Goal: Navigation & Orientation: Find specific page/section

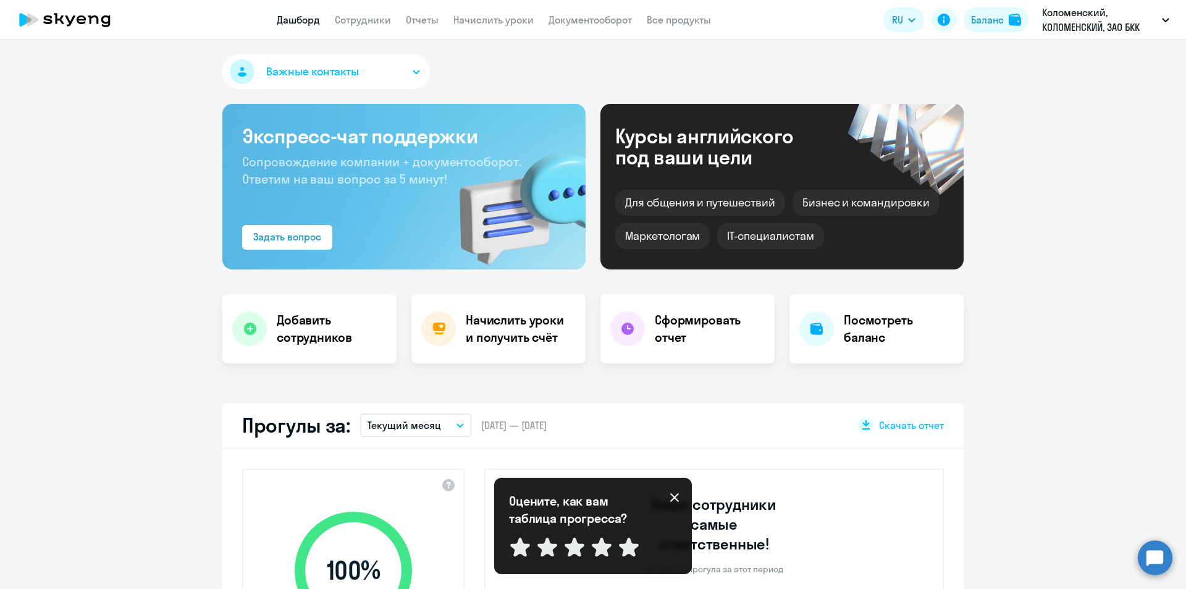
select select "30"
click at [675, 496] on icon at bounding box center [675, 497] width 10 height 10
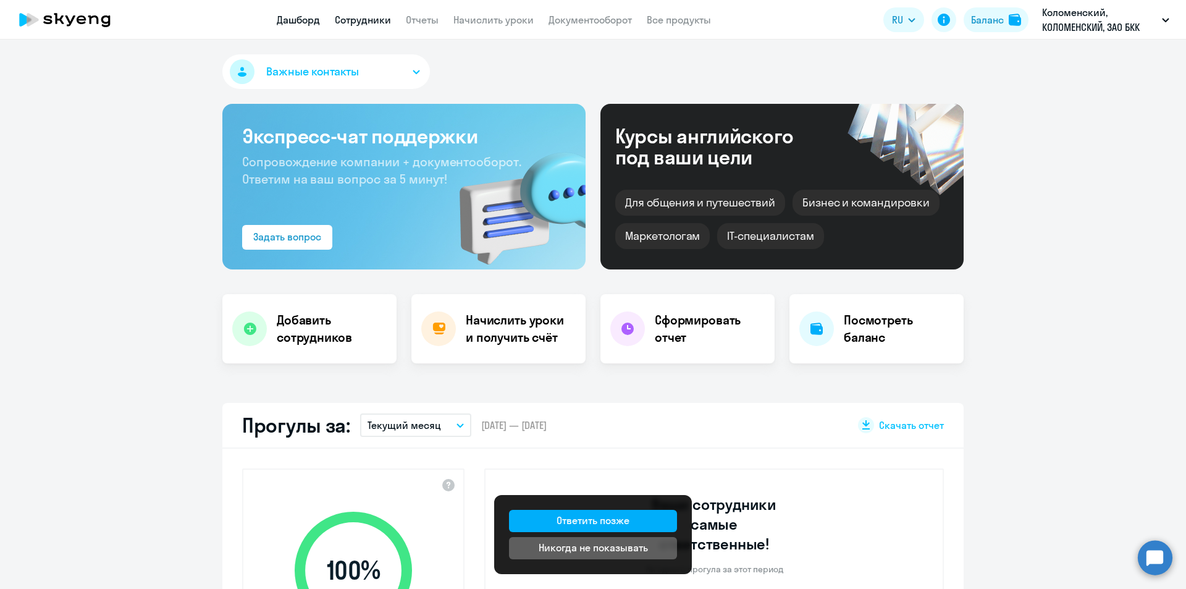
click at [358, 28] on app-header "Дашборд Сотрудники Отчеты Начислить уроки Документооборот Все продукты Дашборд …" at bounding box center [593, 20] width 1186 height 40
click at [368, 17] on link "Сотрудники" at bounding box center [363, 20] width 56 height 12
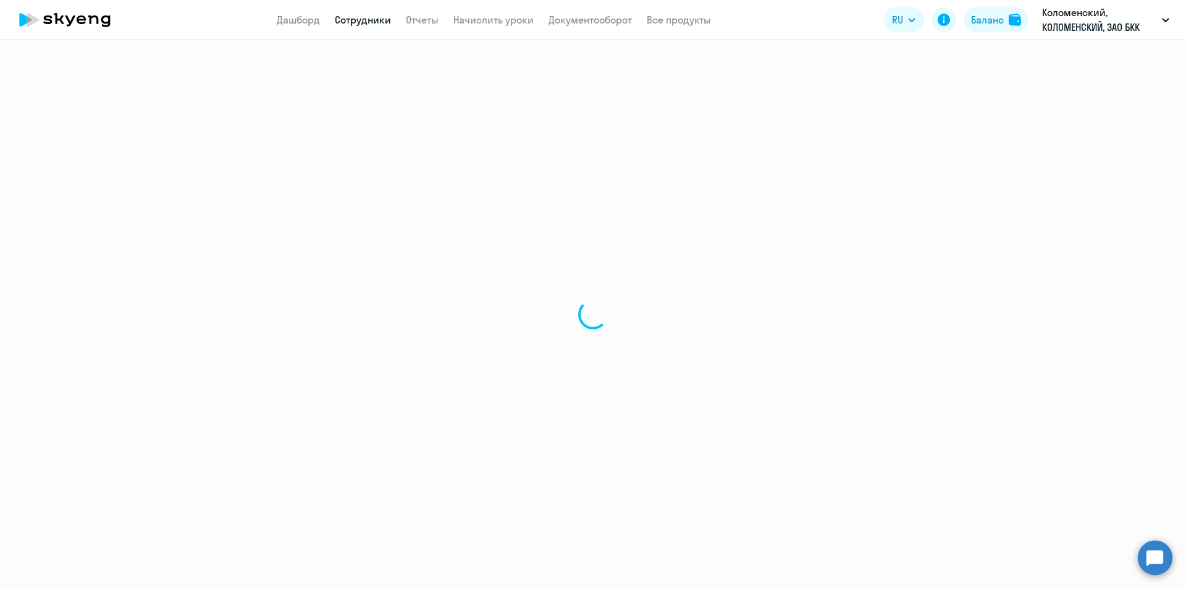
click at [367, 18] on link "Сотрудники" at bounding box center [363, 20] width 56 height 12
select select "30"
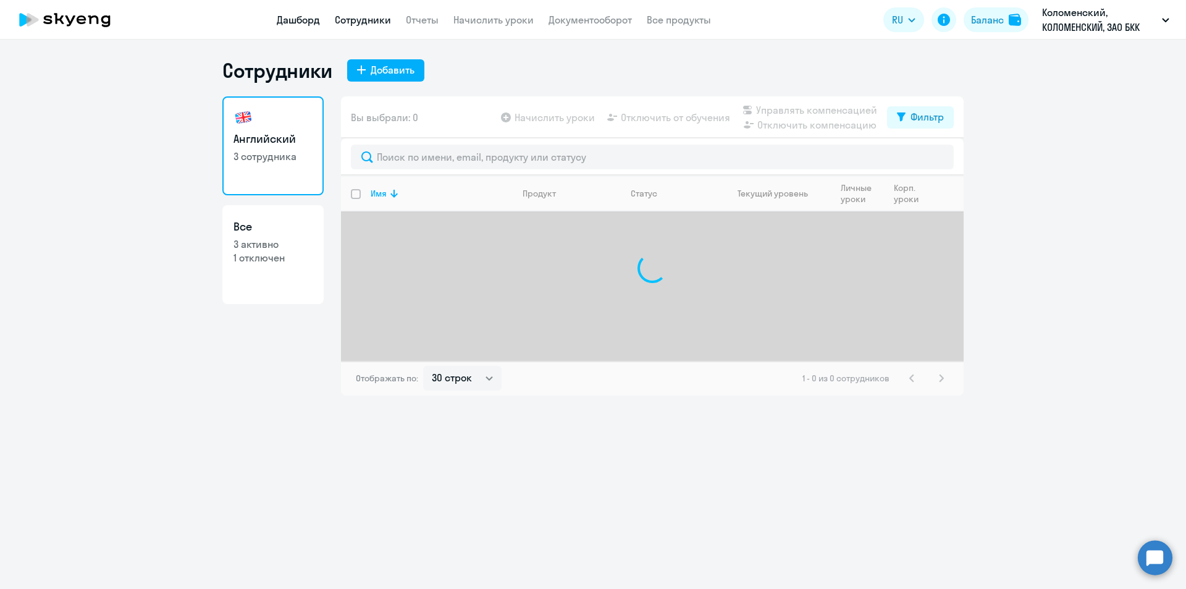
click at [297, 20] on link "Дашборд" at bounding box center [298, 20] width 43 height 12
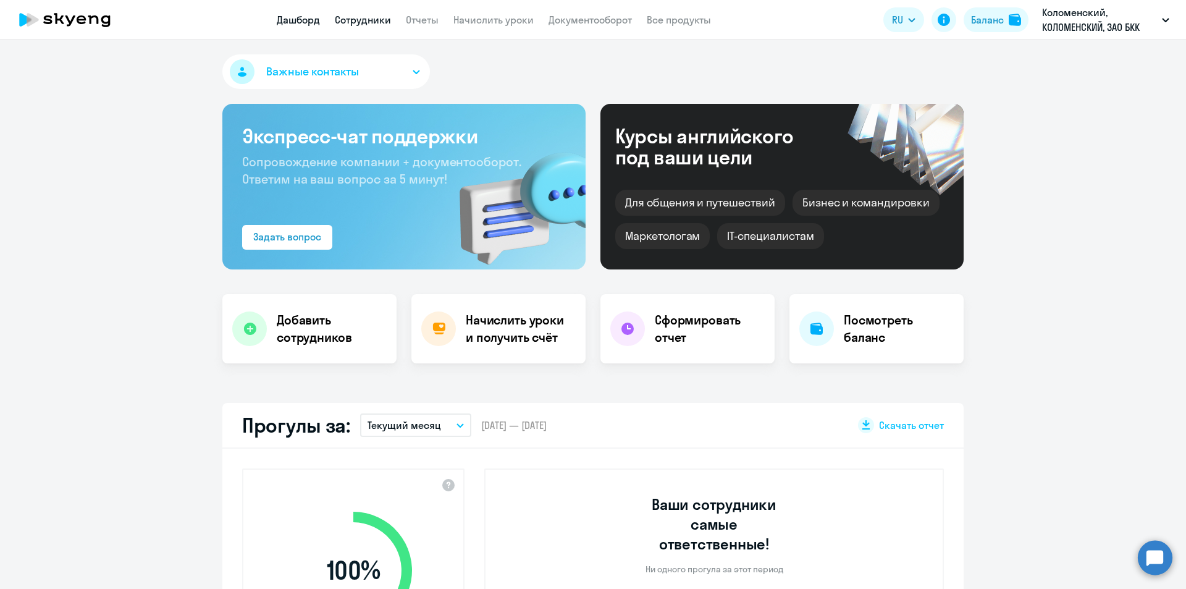
click at [363, 19] on link "Сотрудники" at bounding box center [363, 20] width 56 height 12
select select "30"
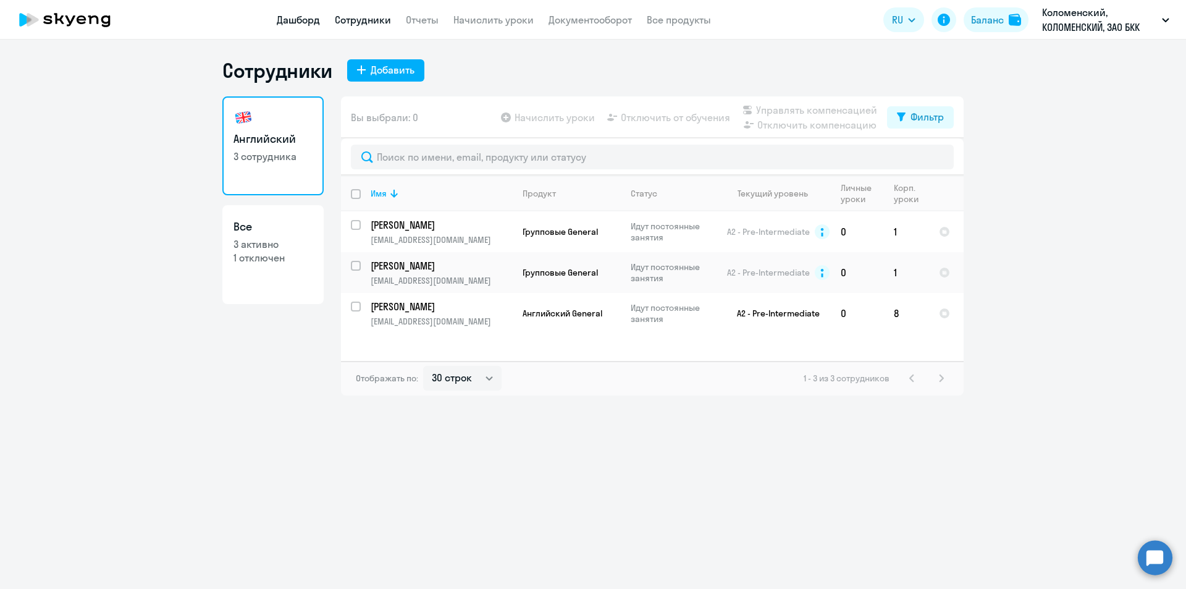
click at [301, 25] on link "Дашборд" at bounding box center [298, 20] width 43 height 12
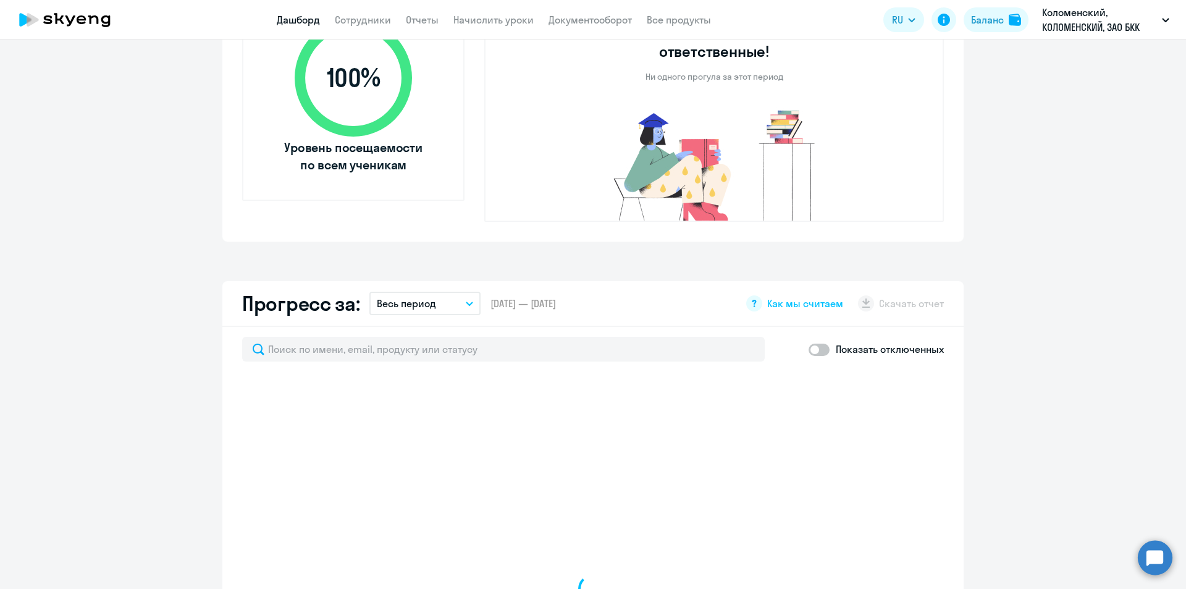
select select "30"
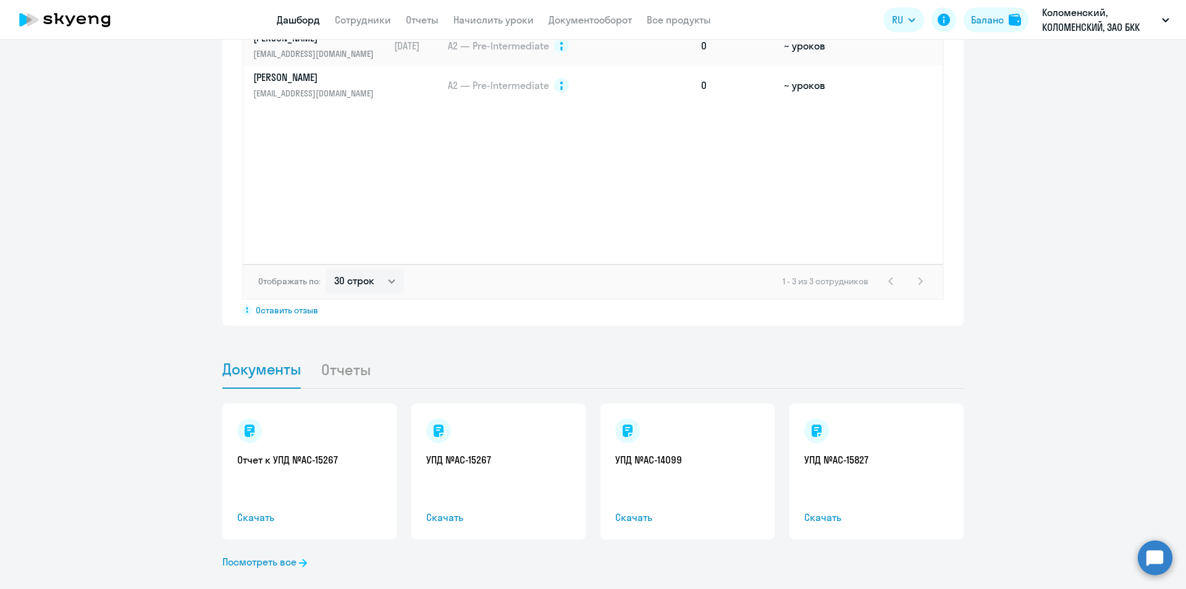
scroll to position [692, 0]
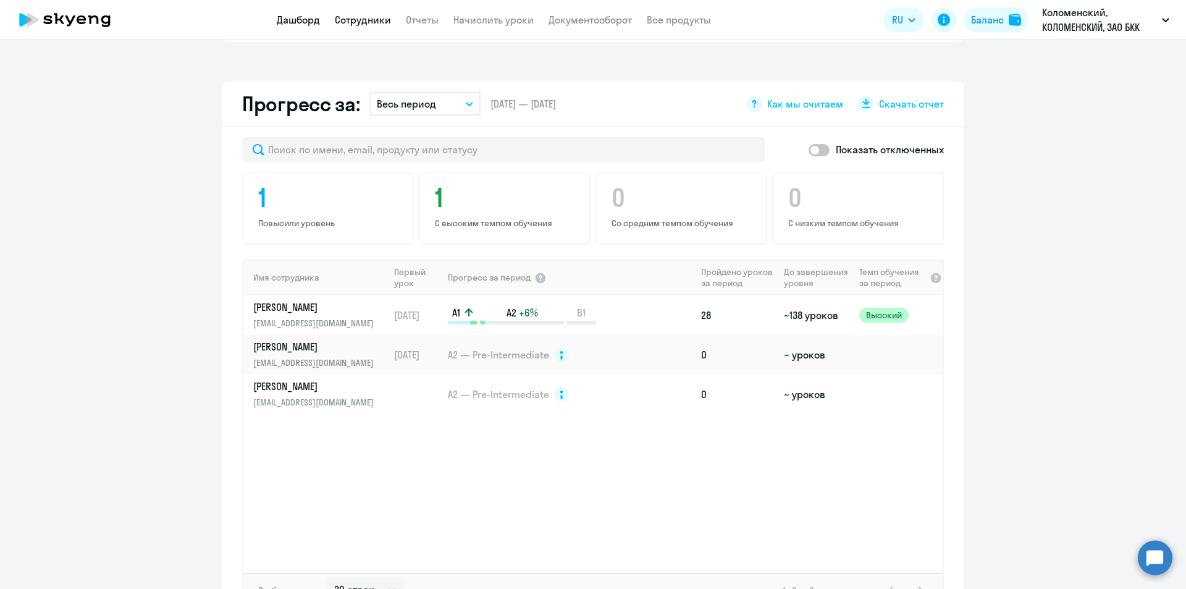
click at [374, 20] on link "Сотрудники" at bounding box center [363, 20] width 56 height 12
select select "30"
